Goal: Task Accomplishment & Management: Manage account settings

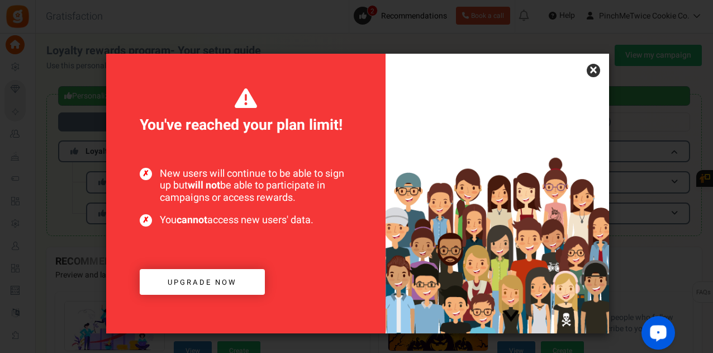
click at [595, 68] on link "×" at bounding box center [593, 70] width 13 height 13
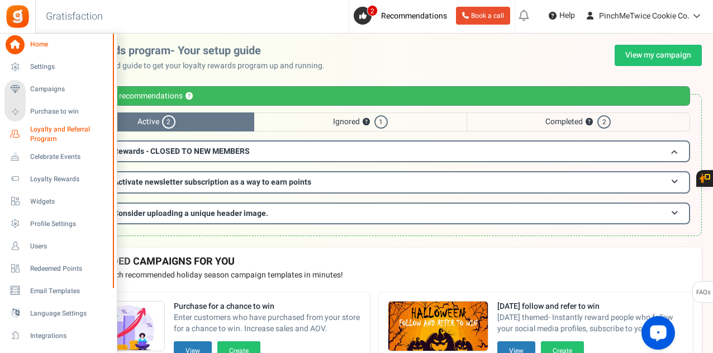
click at [45, 133] on span "Loyalty and Referral Program" at bounding box center [71, 134] width 82 height 19
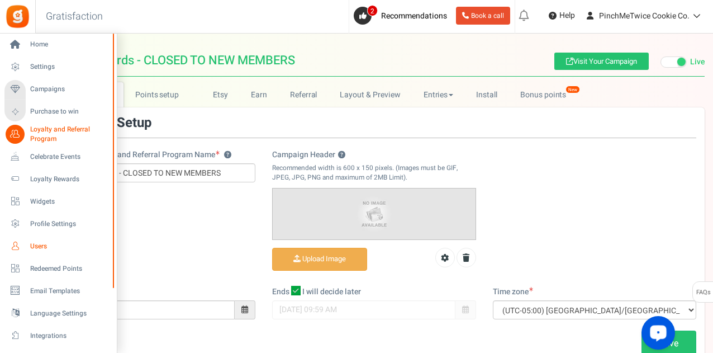
click at [50, 243] on span "Users" at bounding box center [69, 245] width 78 height 9
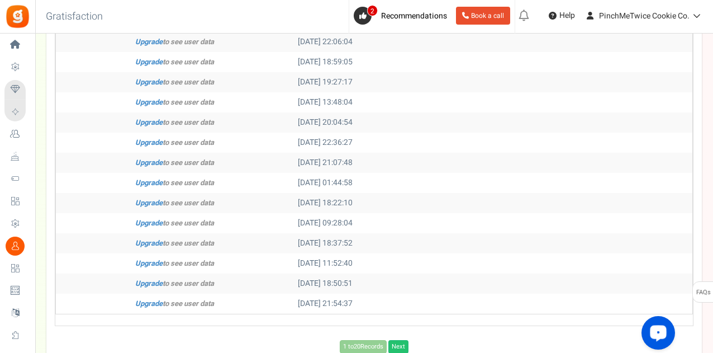
scroll to position [358, 0]
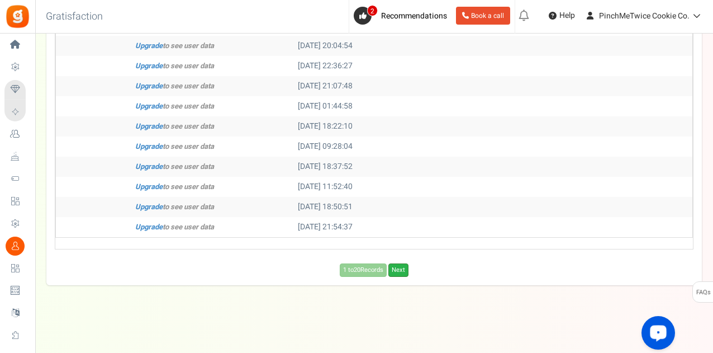
click at [400, 273] on link "Next" at bounding box center [398, 269] width 20 height 13
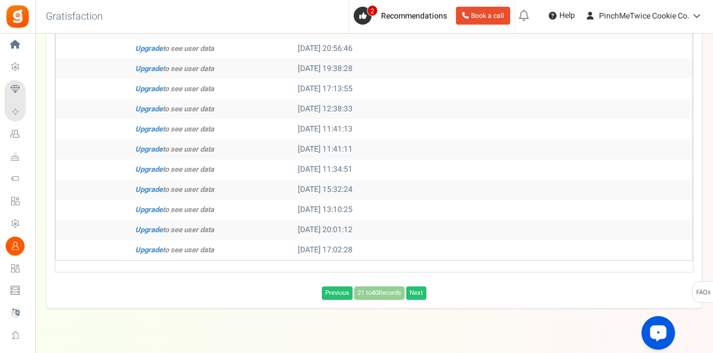
scroll to position [332, 0]
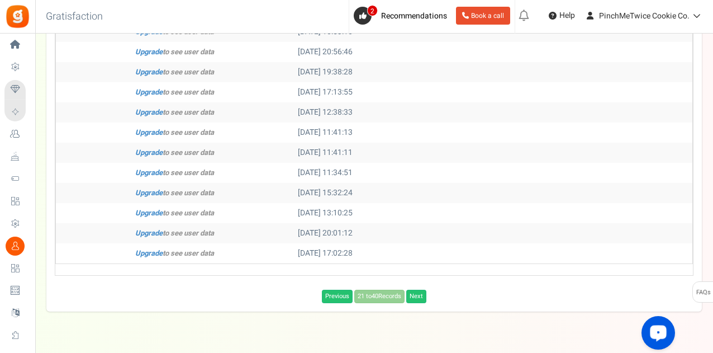
click at [420, 302] on div "Users ( 143 ) Download Search Add Etsy Order Delete Selected Users Import Users…" at bounding box center [373, 24] width 655 height 573
click at [420, 297] on link "Next" at bounding box center [416, 295] width 20 height 13
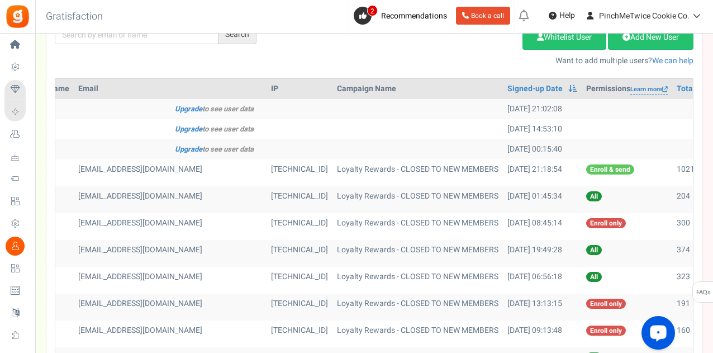
scroll to position [0, 232]
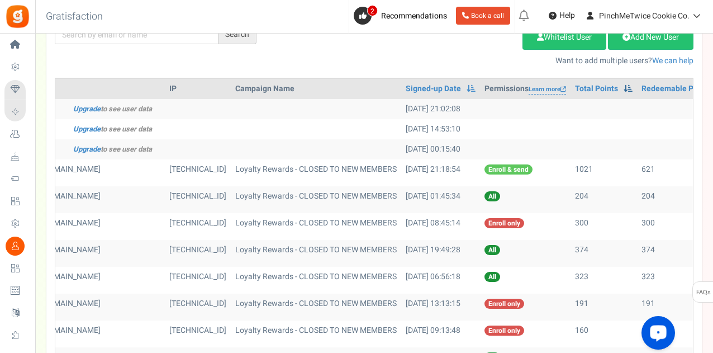
click at [624, 87] on span at bounding box center [628, 88] width 9 height 8
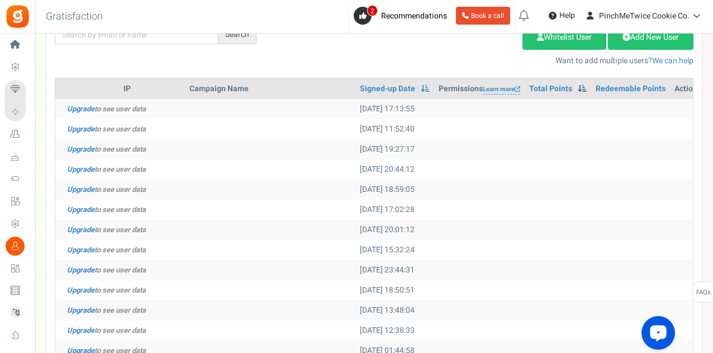
scroll to position [374, 0]
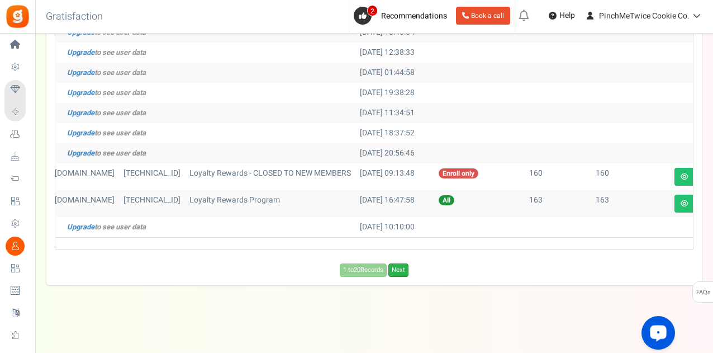
click at [401, 270] on link "Next" at bounding box center [398, 269] width 20 height 13
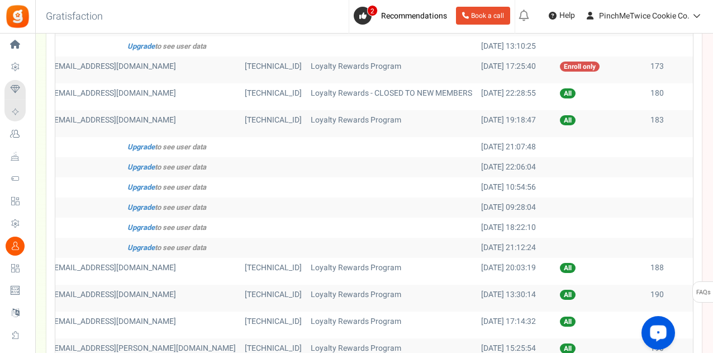
scroll to position [58, 0]
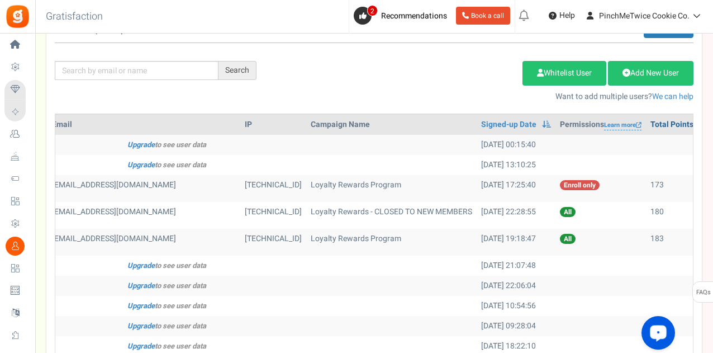
click at [650, 123] on link "Total Points" at bounding box center [671, 124] width 43 height 11
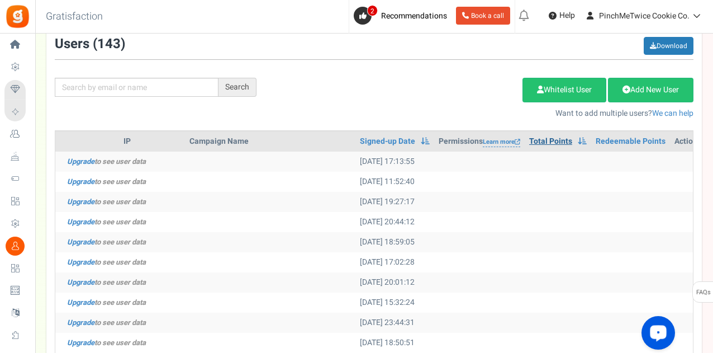
scroll to position [0, 0]
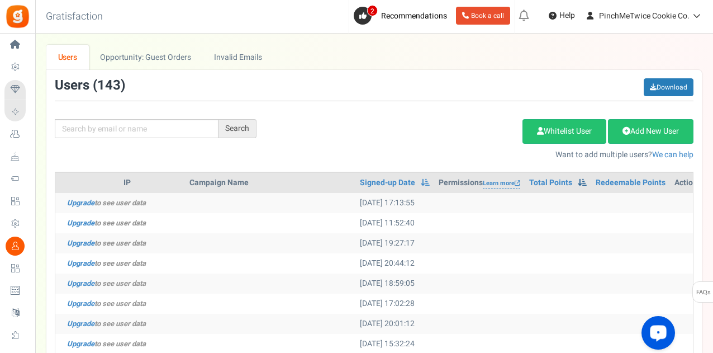
click at [578, 182] on span at bounding box center [582, 182] width 9 height 8
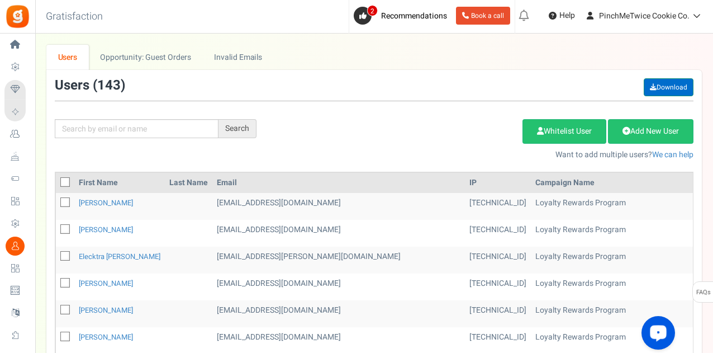
click at [652, 90] on link "Download" at bounding box center [669, 87] width 50 height 18
